Goal: Task Accomplishment & Management: Manage account settings

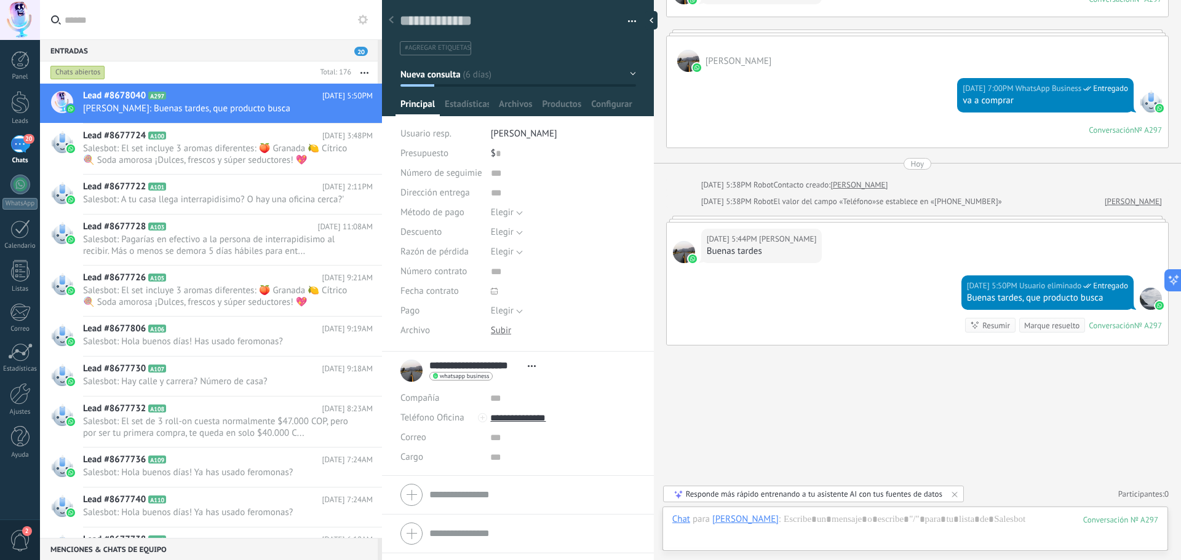
click at [362, 23] on use at bounding box center [363, 20] width 10 height 10
click at [364, 19] on icon at bounding box center [363, 20] width 10 height 10
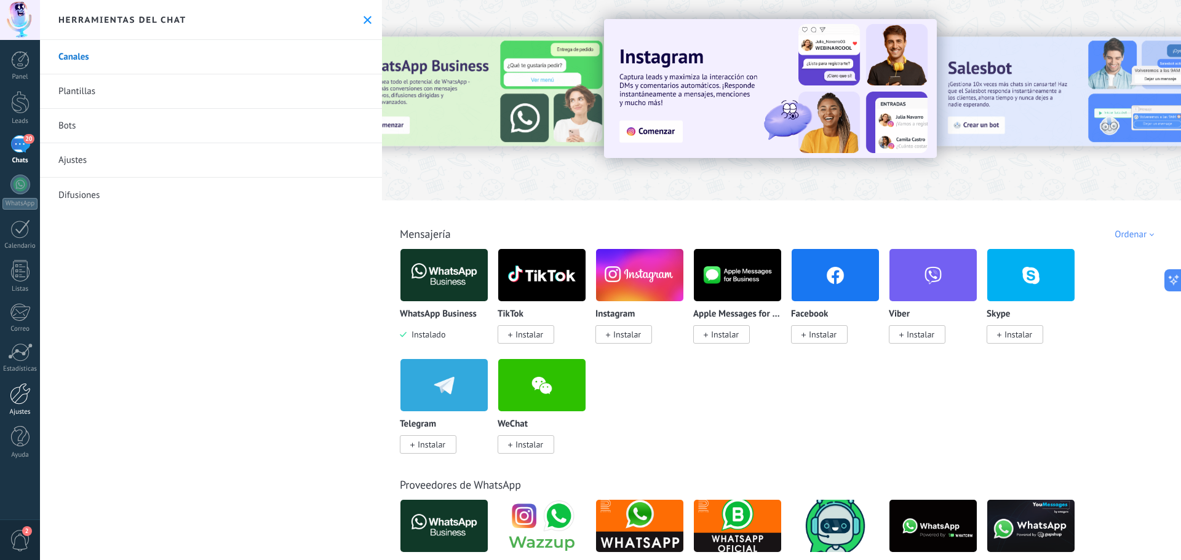
click at [25, 401] on div at bounding box center [20, 394] width 21 height 22
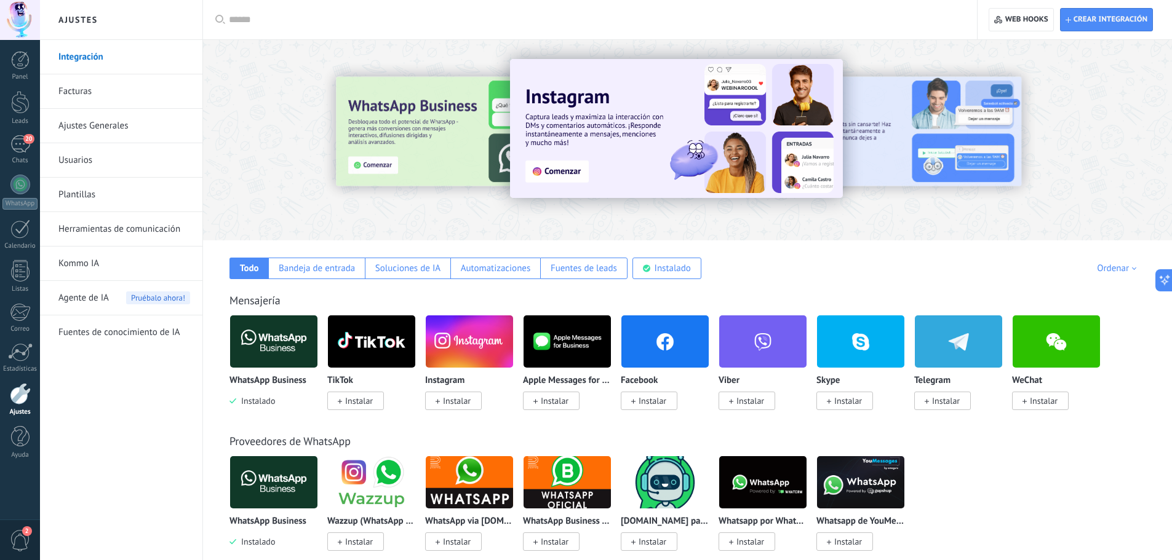
click at [94, 267] on link "Kommo IA" at bounding box center [124, 264] width 132 height 34
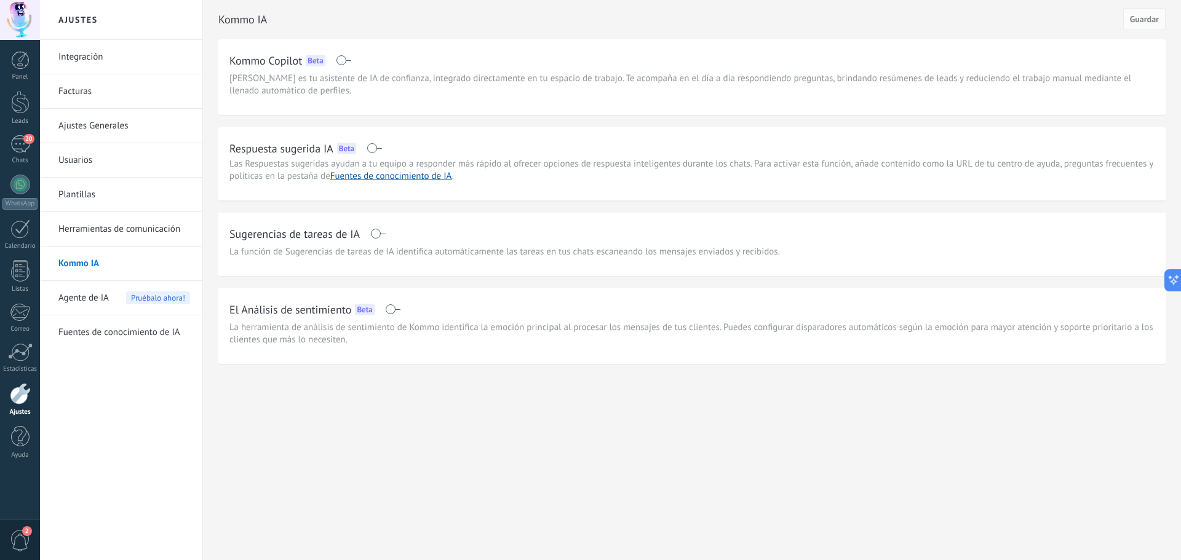
click at [81, 301] on span "Agente de IA" at bounding box center [83, 298] width 50 height 34
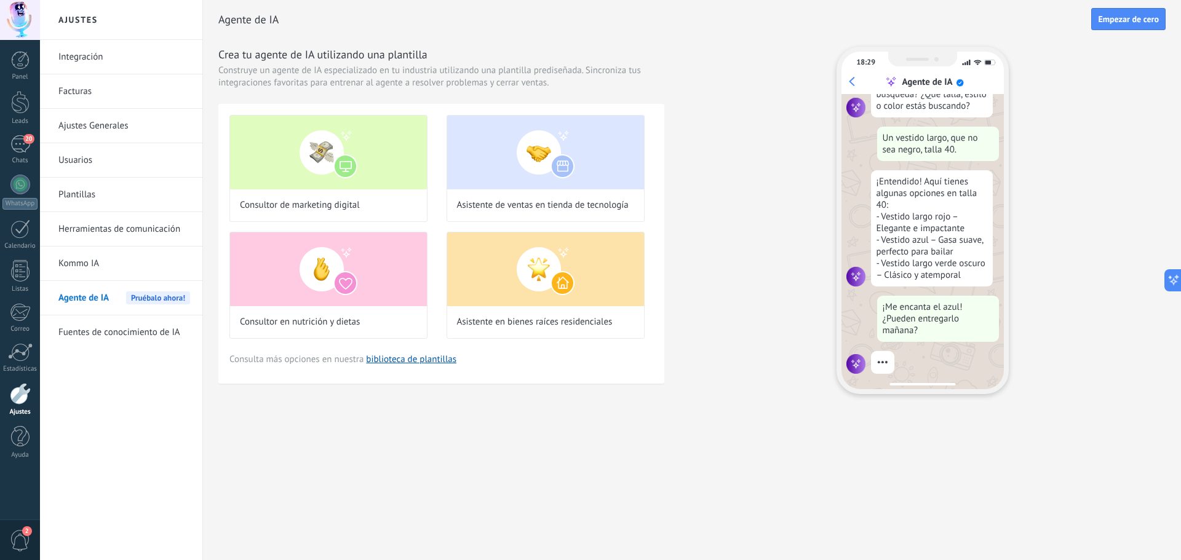
scroll to position [148, 0]
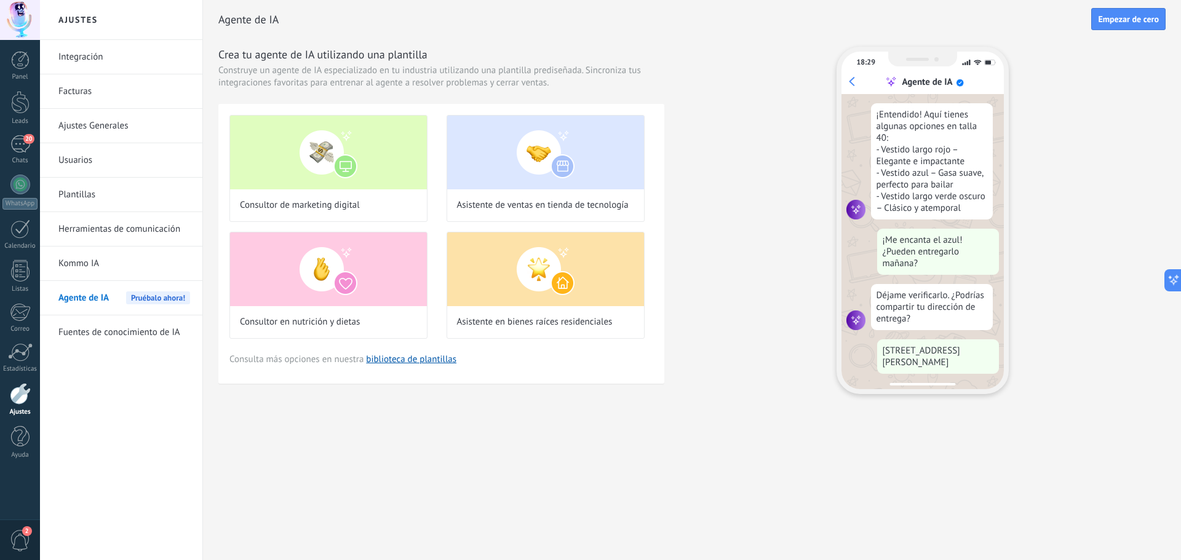
click at [109, 336] on link "Fuentes de conocimiento de IA" at bounding box center [124, 333] width 132 height 34
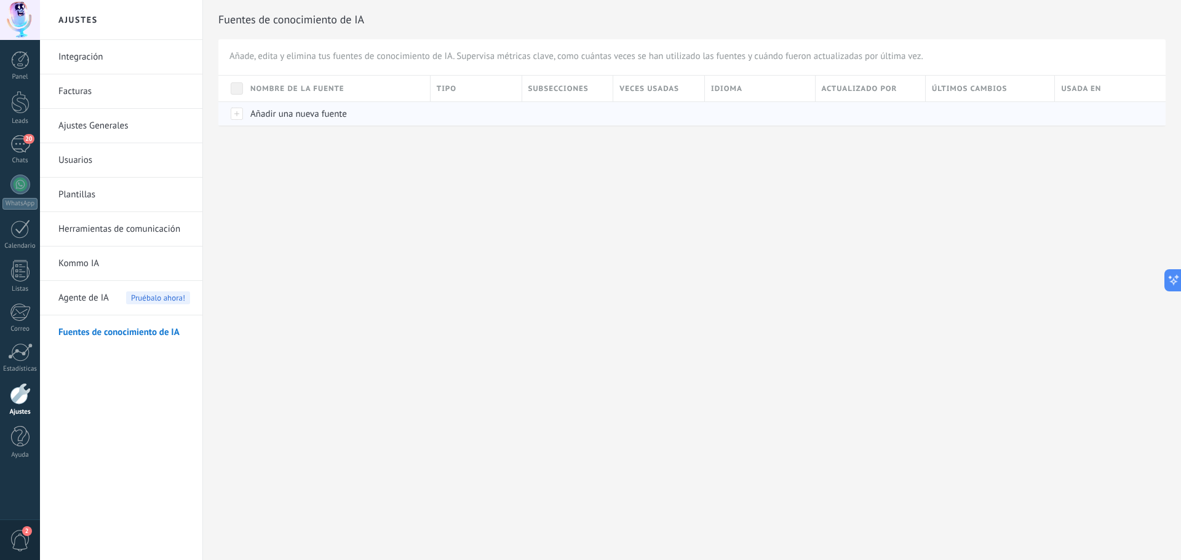
click at [234, 116] on div at bounding box center [231, 114] width 26 height 24
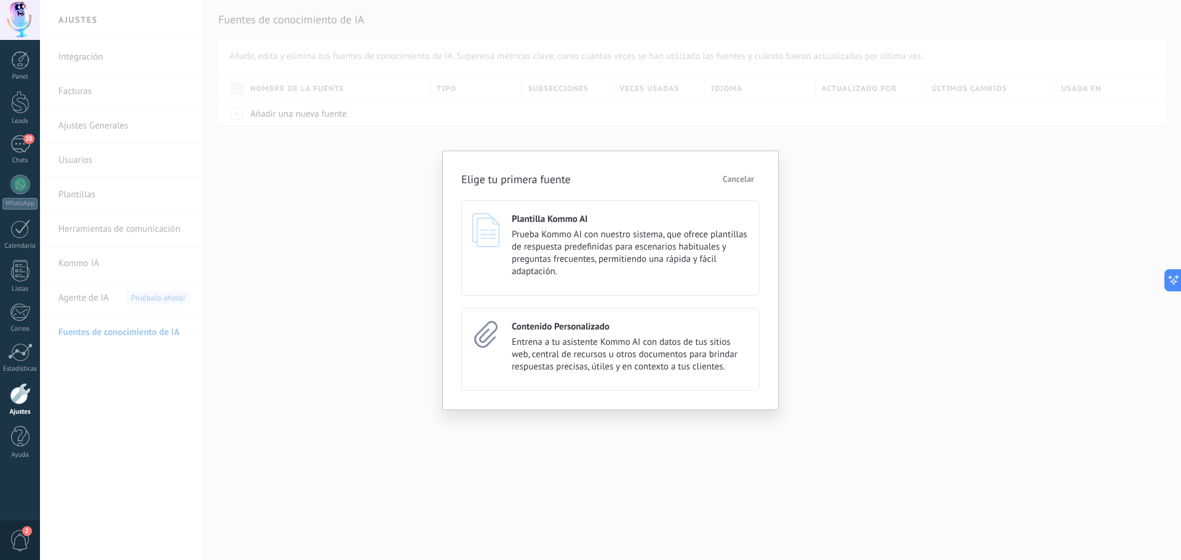
click at [731, 179] on span "Cancelar" at bounding box center [738, 179] width 31 height 9
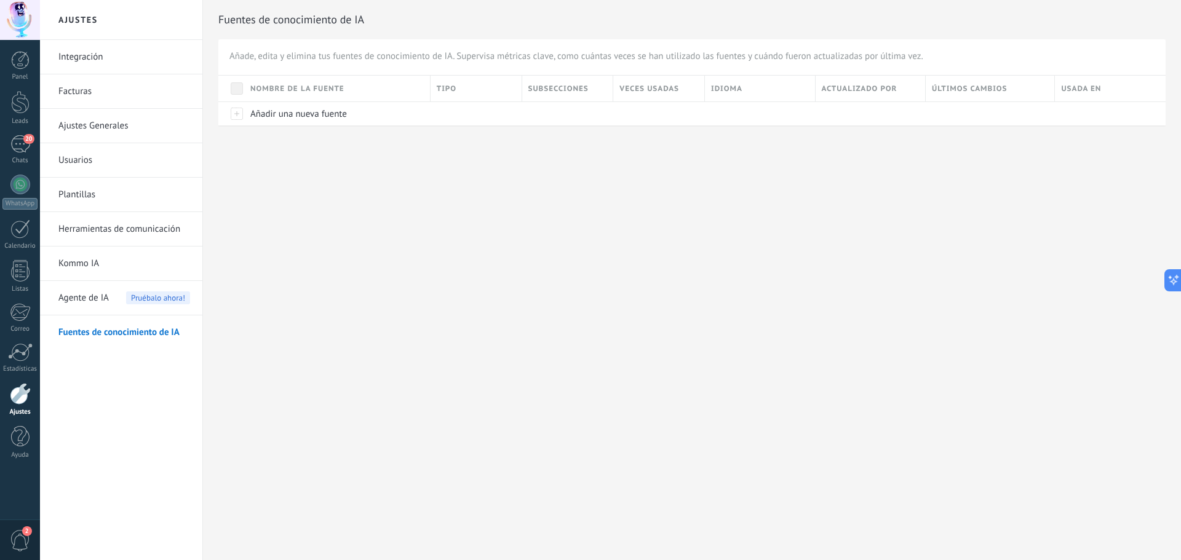
click at [460, 261] on div "Ajustes Integración Facturas Ajustes Generales Usuarios Plantillas Herramientas…" at bounding box center [610, 280] width 1141 height 560
click at [20, 61] on div at bounding box center [20, 60] width 18 height 18
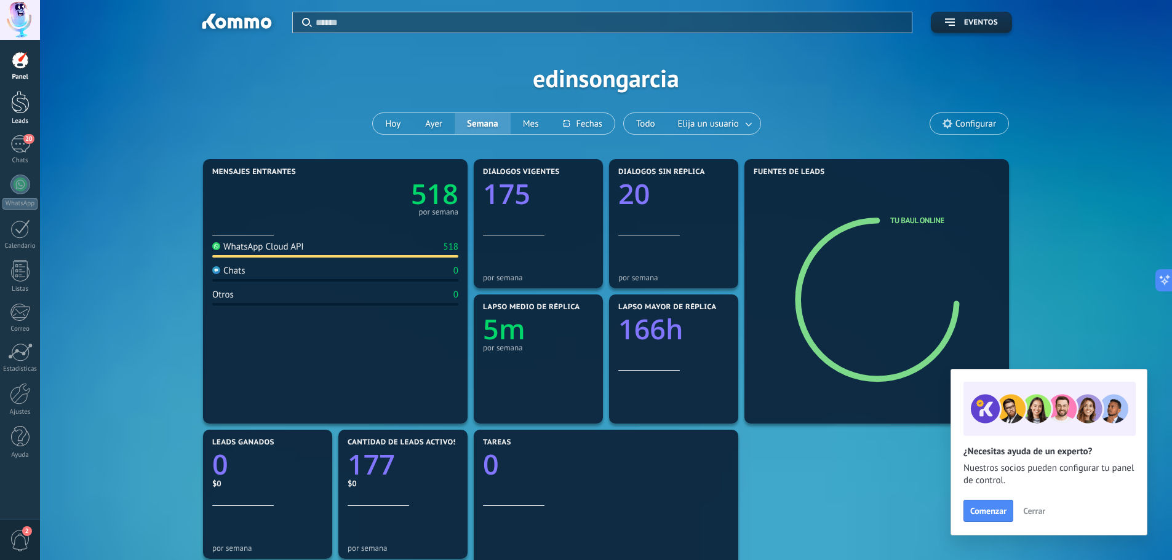
drag, startPoint x: 17, startPoint y: 108, endPoint x: 26, endPoint y: 123, distance: 17.9
click at [17, 108] on div at bounding box center [20, 102] width 18 height 23
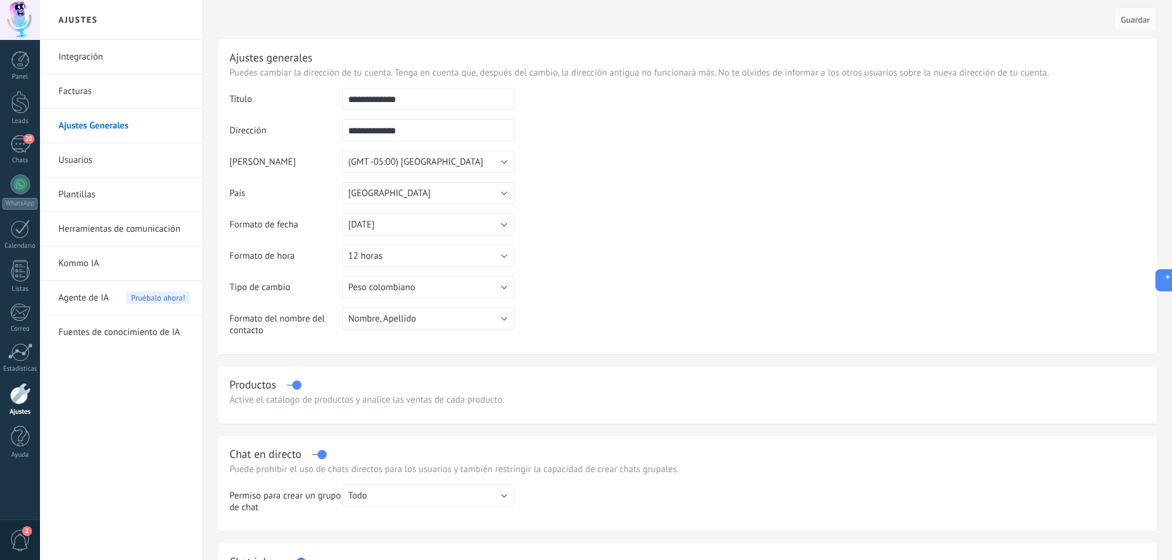
drag, startPoint x: 421, startPoint y: 102, endPoint x: 330, endPoint y: 93, distance: 90.8
click at [328, 94] on tr "**********" at bounding box center [687, 103] width 916 height 31
paste input "*"
type input "**********"
click at [318, 123] on tr "**********" at bounding box center [687, 134] width 916 height 31
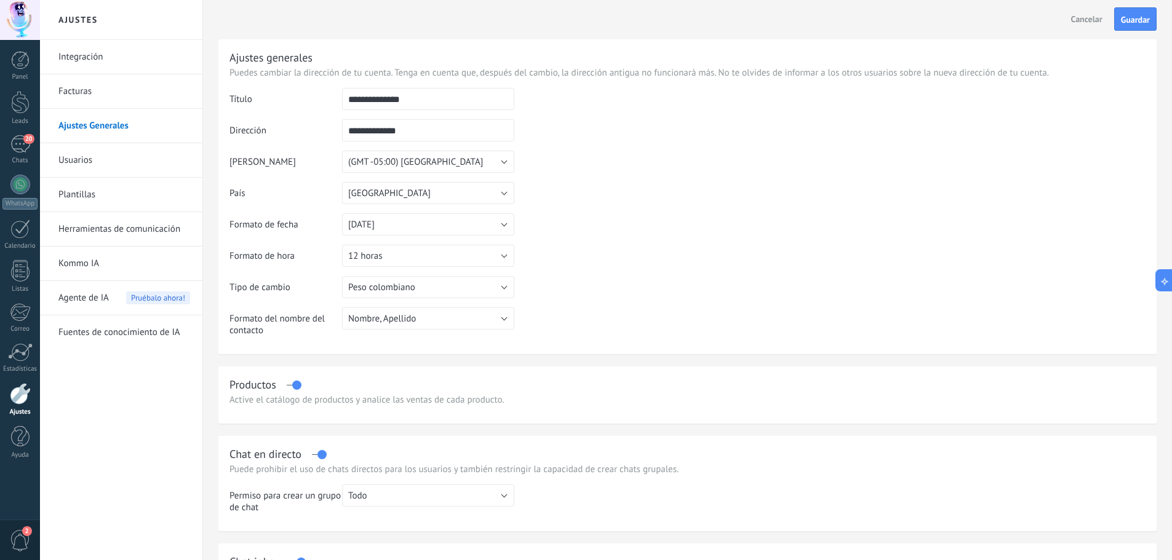
paste input "text"
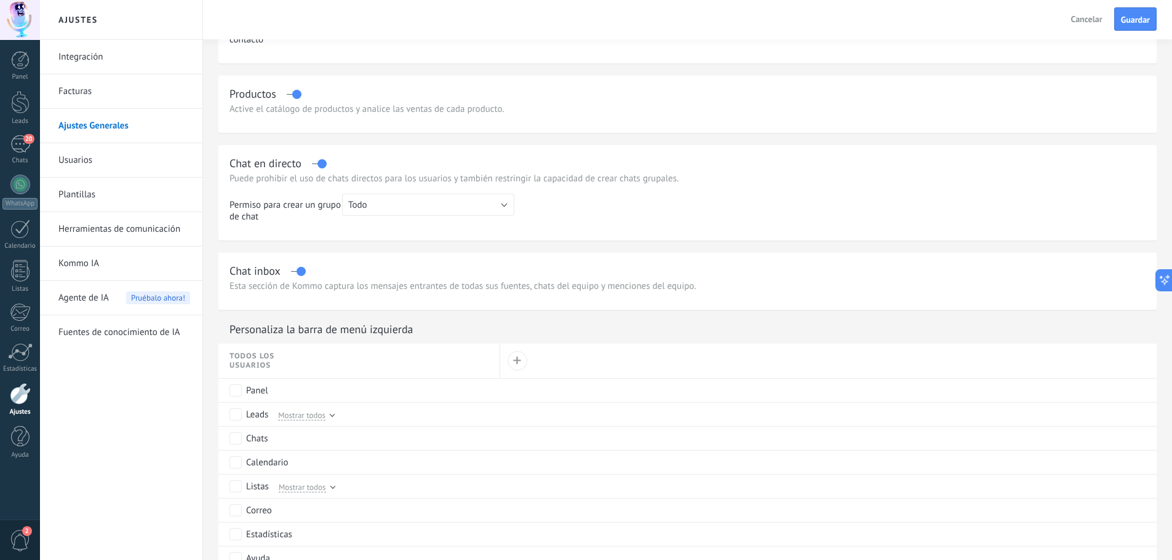
scroll to position [45, 0]
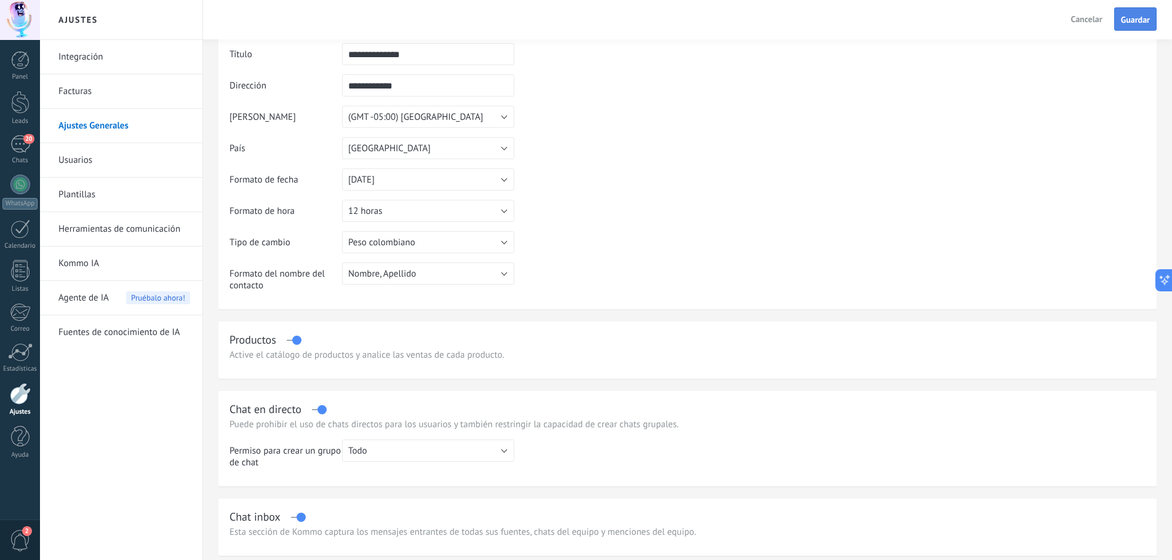
type input "**********"
click at [1134, 21] on span "Guardar" at bounding box center [1135, 19] width 29 height 9
